Goal: Task Accomplishment & Management: Use online tool/utility

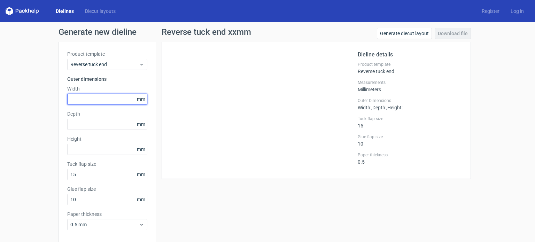
click at [87, 97] on input "text" at bounding box center [107, 99] width 80 height 11
type input "82"
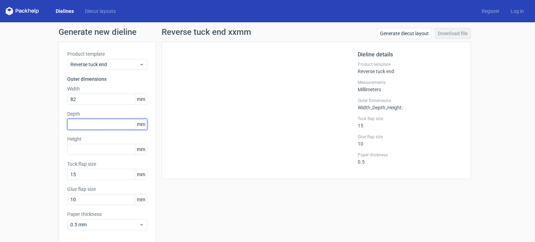
click at [90, 124] on input "text" at bounding box center [107, 124] width 80 height 11
type input "14"
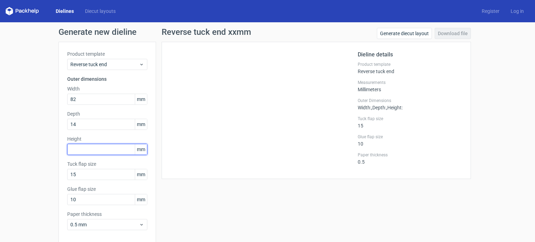
click at [79, 144] on div "Product template Reverse tuck end Outer dimensions Width 82 mm Depth 14 mm Heig…" at bounding box center [108, 143] width 98 height 203
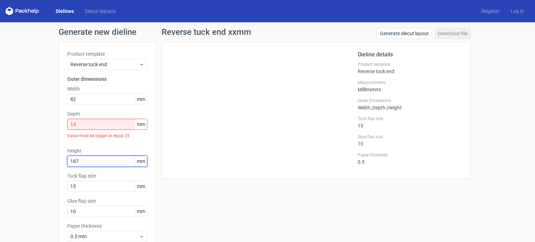
type input "187"
drag, startPoint x: 77, startPoint y: 123, endPoint x: 38, endPoint y: 114, distance: 39.6
click at [38, 114] on div "Generate new dieline Product template Reverse tuck end Outer dimensions Width 8…" at bounding box center [267, 153] width 535 height 262
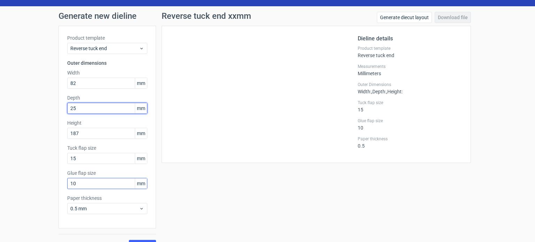
scroll to position [30, 0]
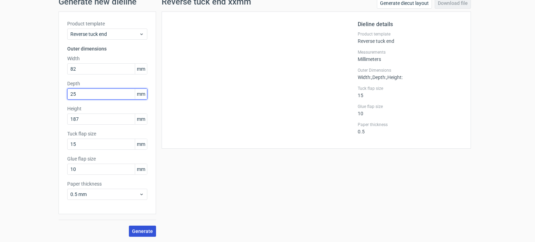
type input "25"
click at [137, 229] on span "Generate" at bounding box center [142, 231] width 21 height 5
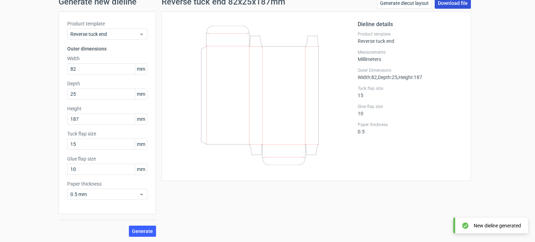
click at [448, 4] on link "Download file" at bounding box center [453, 3] width 36 height 11
click at [505, 110] on div "Generate new dieline Product template Reverse tuck end Outer dimensions Width 8…" at bounding box center [267, 117] width 535 height 250
